Goal: Task Accomplishment & Management: Manage account settings

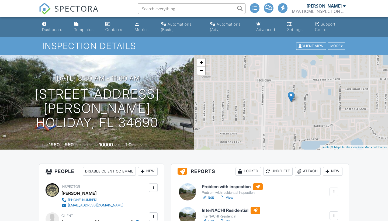
click at [212, 198] on link "Edit" at bounding box center [208, 197] width 12 height 5
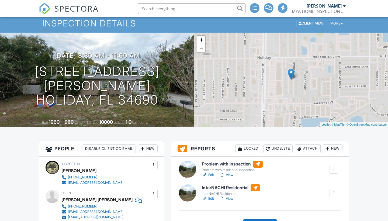
click at [209, 177] on link "Edit" at bounding box center [208, 174] width 12 height 5
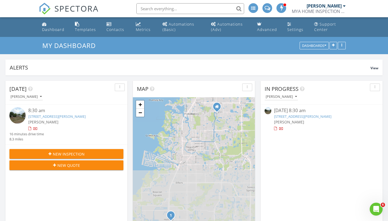
click at [287, 120] on span "[PERSON_NAME]" at bounding box center [289, 122] width 30 height 5
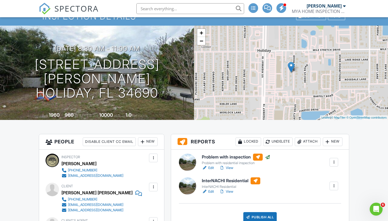
click at [230, 167] on link "View" at bounding box center [227, 167] width 14 height 5
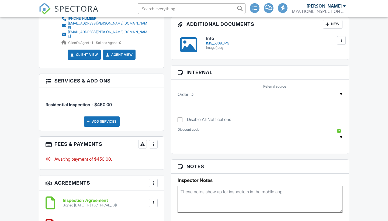
scroll to position [258, 0]
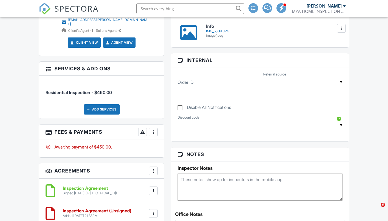
click at [155, 129] on div at bounding box center [153, 131] width 5 height 5
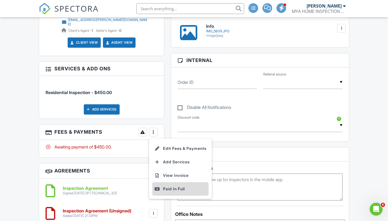
click at [173, 186] on div "Paid In Full" at bounding box center [181, 189] width 52 height 6
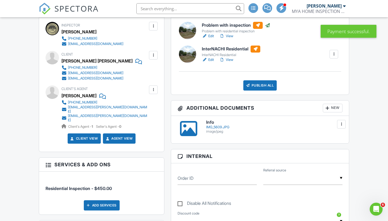
scroll to position [162, 0]
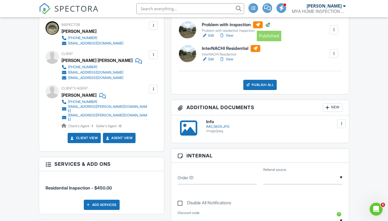
click at [269, 24] on div at bounding box center [267, 24] width 5 height 5
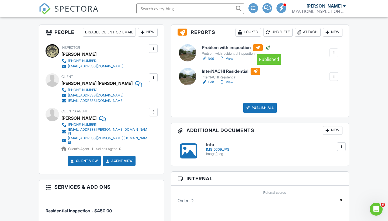
scroll to position [138, 0]
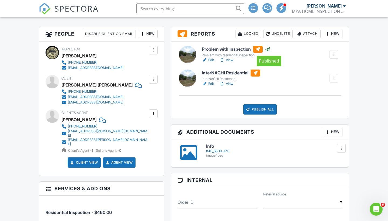
click at [228, 61] on link "View" at bounding box center [227, 59] width 14 height 5
click at [227, 60] on link "View" at bounding box center [227, 59] width 14 height 5
click at [78, 113] on span "Client's Agent" at bounding box center [75, 113] width 26 height 4
click at [78, 118] on div "[PERSON_NAME]" at bounding box center [79, 120] width 35 height 8
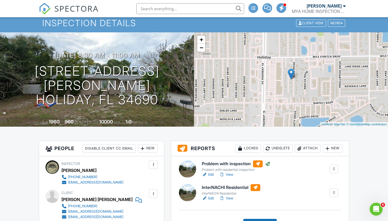
scroll to position [23, 0]
